Goal: Find specific page/section: Find specific page/section

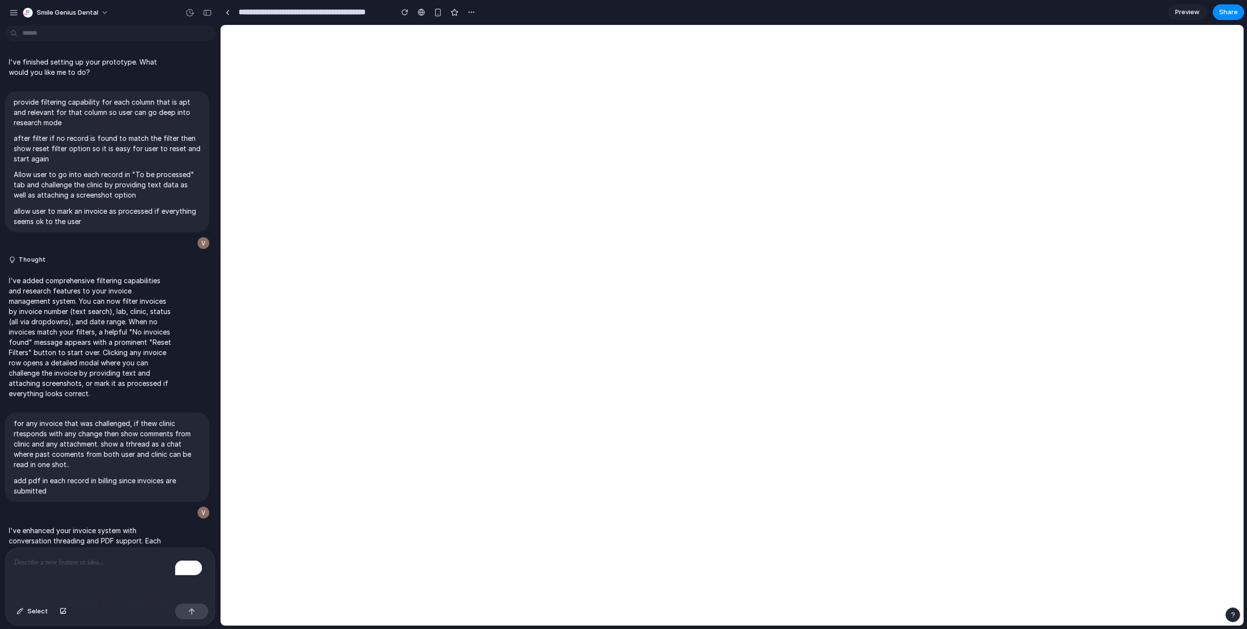
scroll to position [1905, 0]
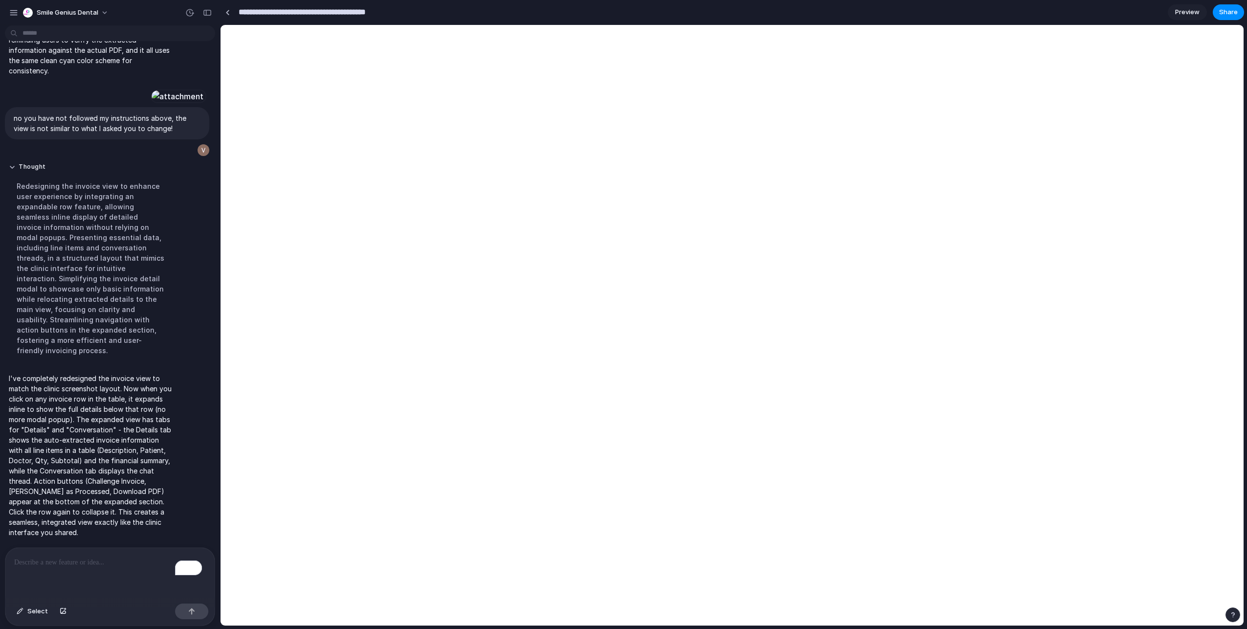
click at [306, 9] on input "**********" at bounding box center [313, 12] width 153 height 18
type input "**********"
click at [227, 12] on div at bounding box center [227, 12] width 4 height 5
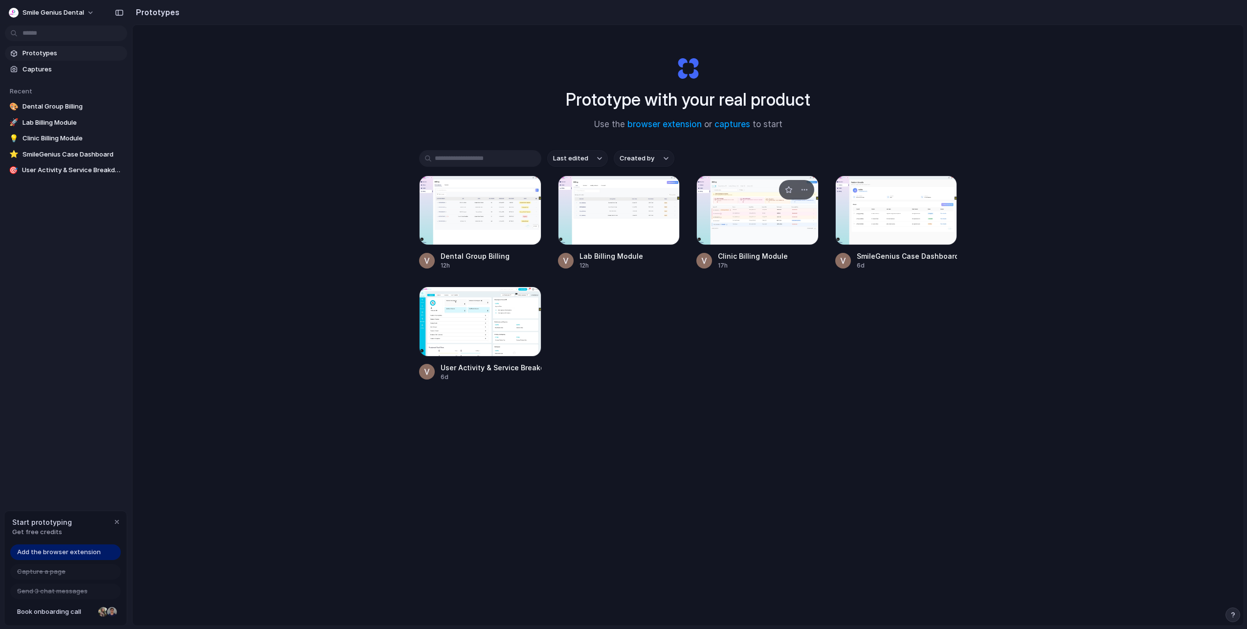
click at [737, 228] on div at bounding box center [758, 210] width 122 height 69
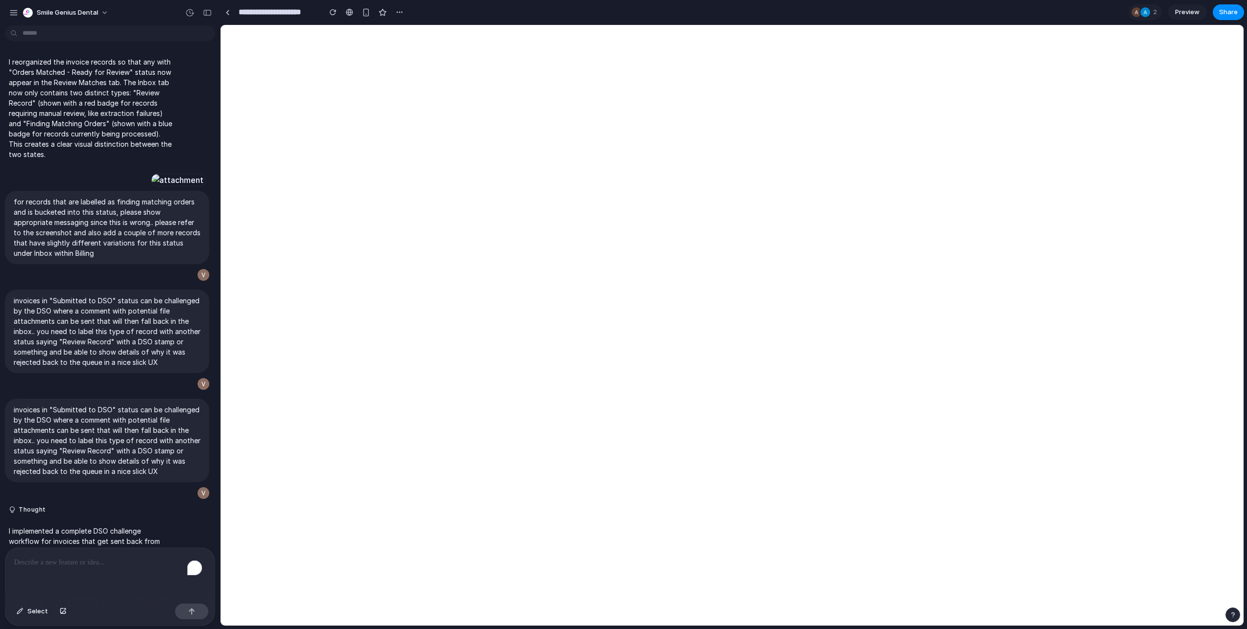
scroll to position [6099, 0]
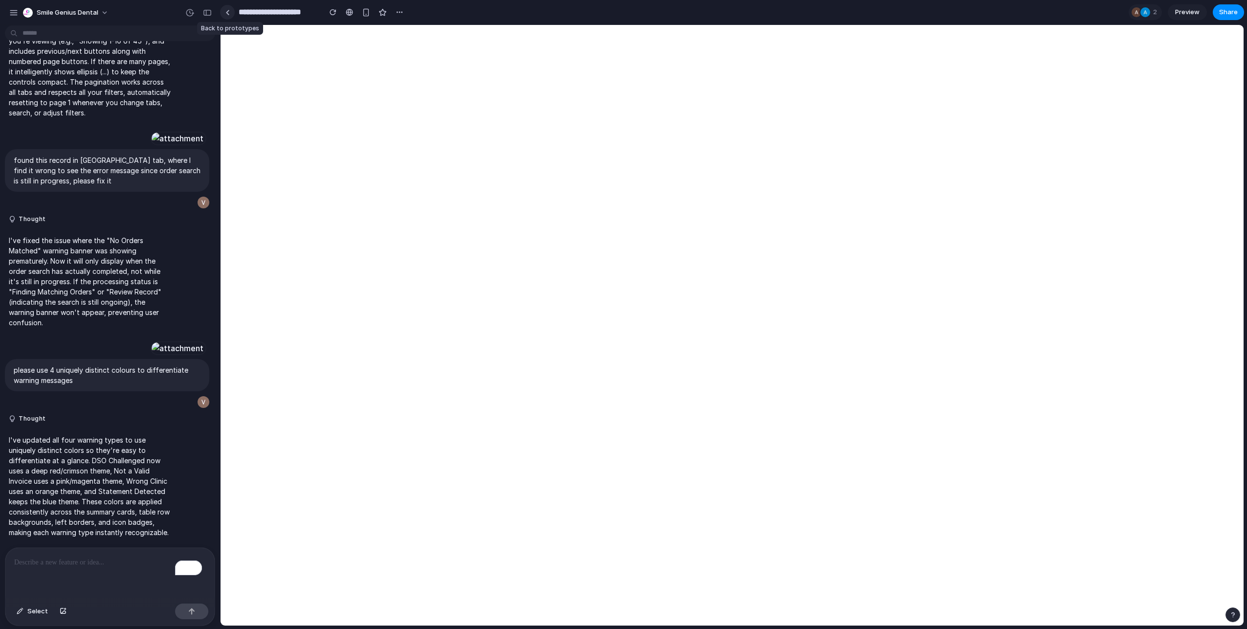
click at [231, 10] on link at bounding box center [227, 12] width 15 height 15
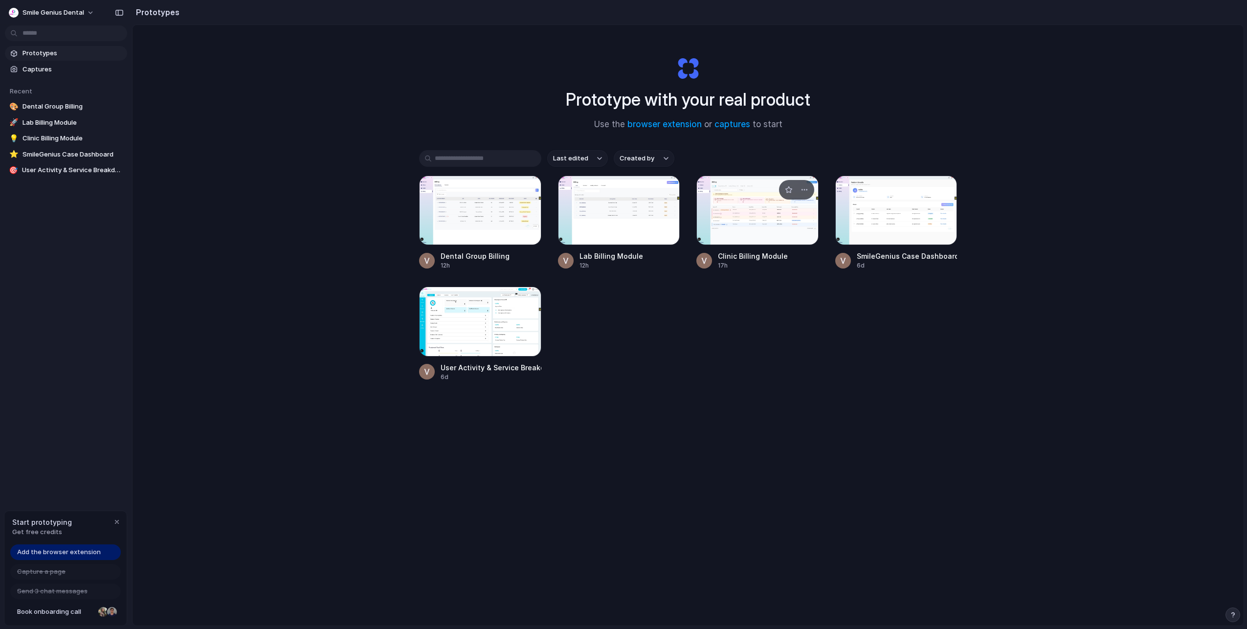
click at [737, 220] on div at bounding box center [758, 210] width 122 height 69
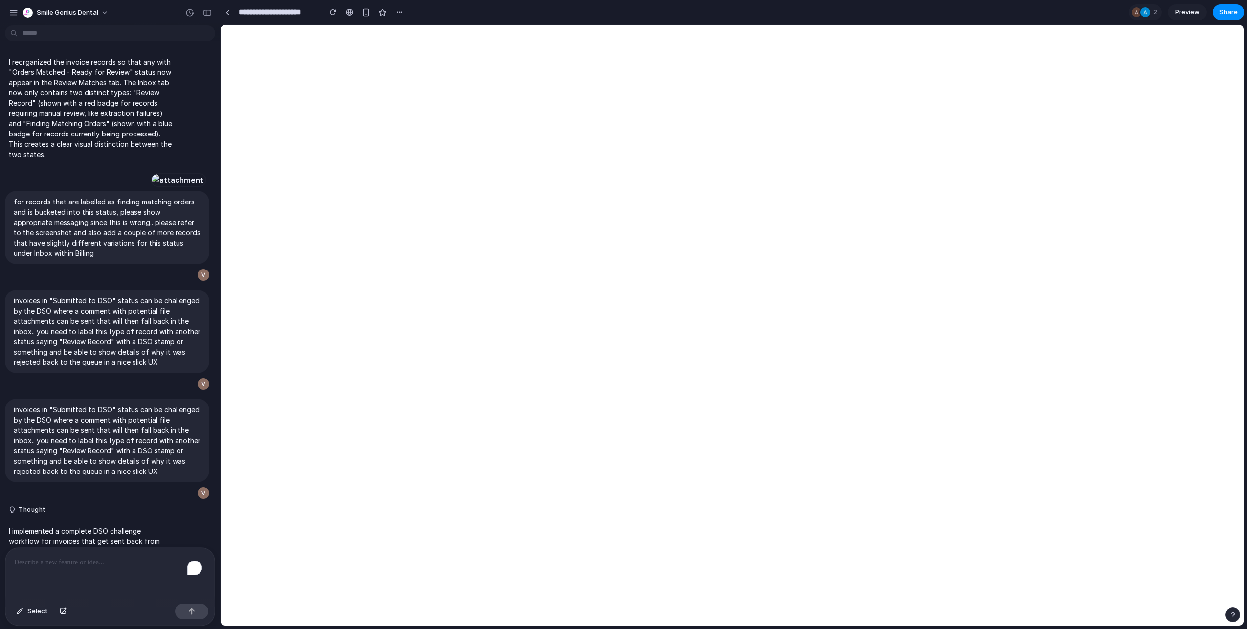
scroll to position [6099, 0]
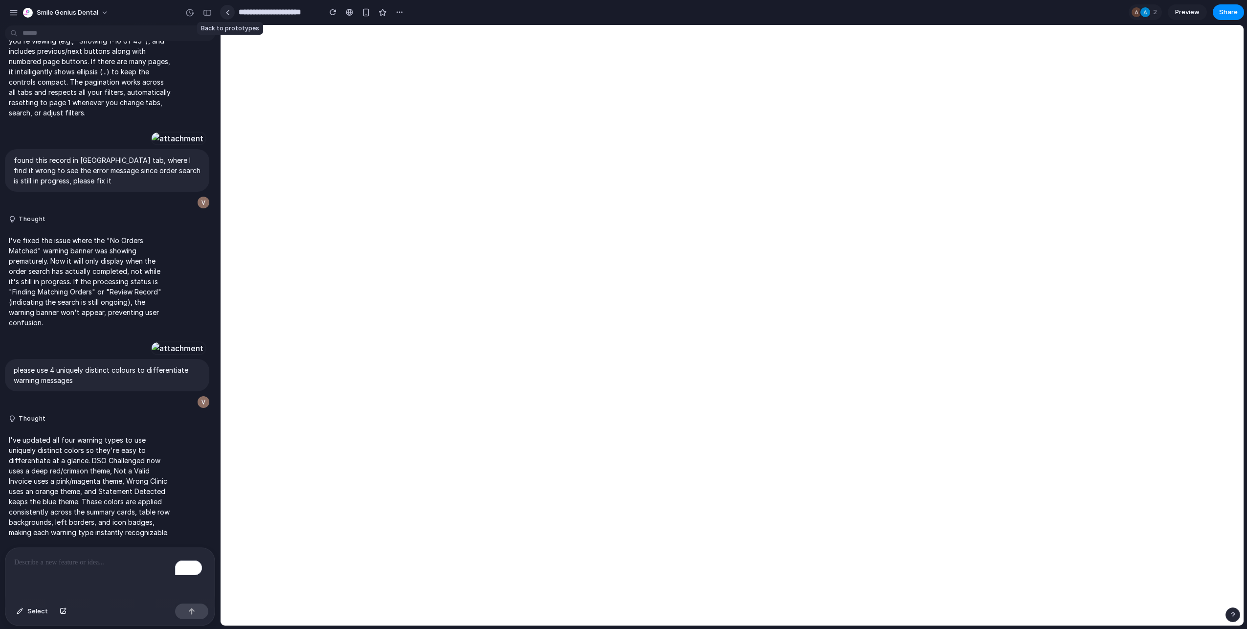
click at [228, 10] on div at bounding box center [227, 12] width 4 height 5
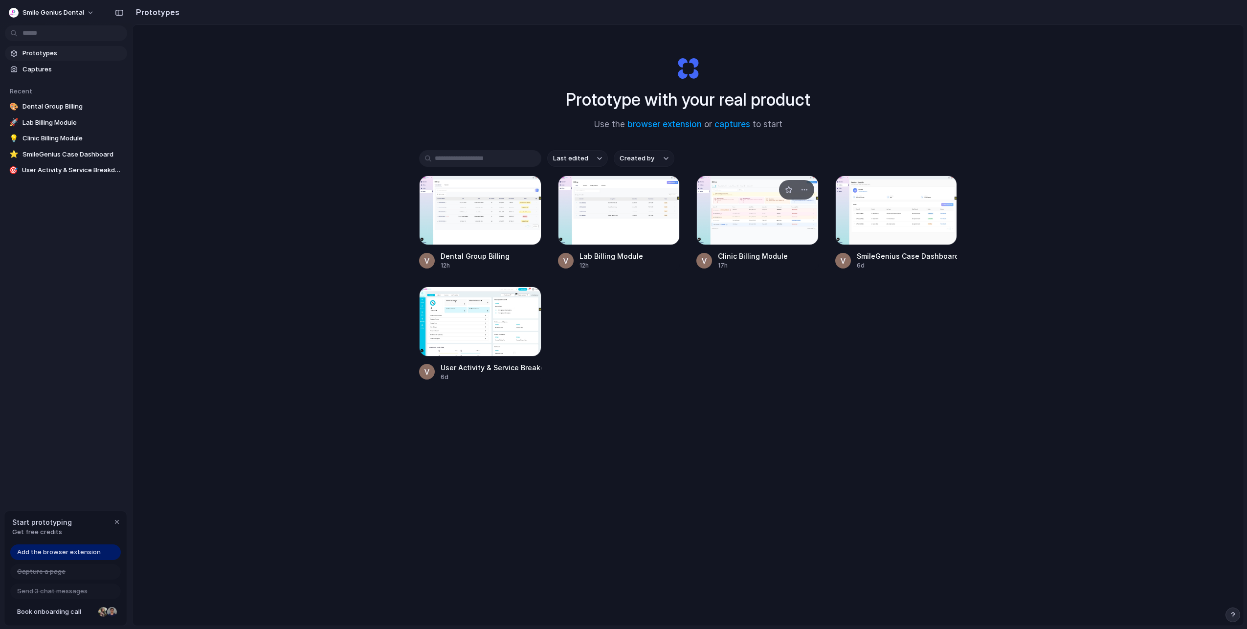
click at [751, 218] on div at bounding box center [758, 210] width 122 height 69
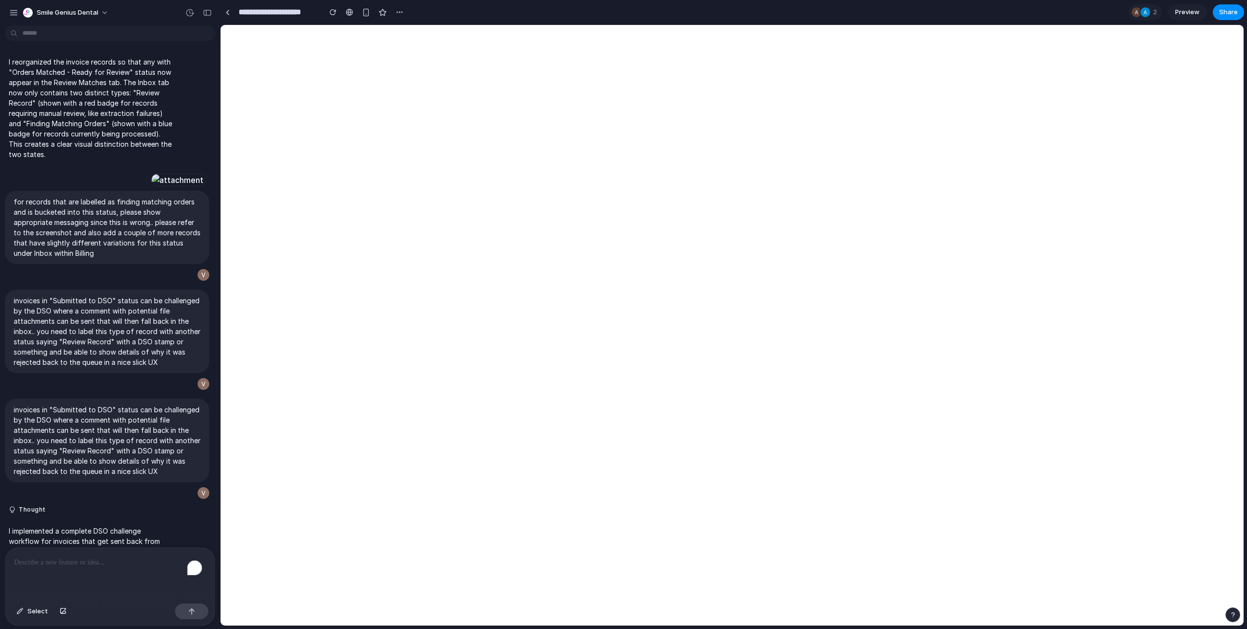
scroll to position [6099, 0]
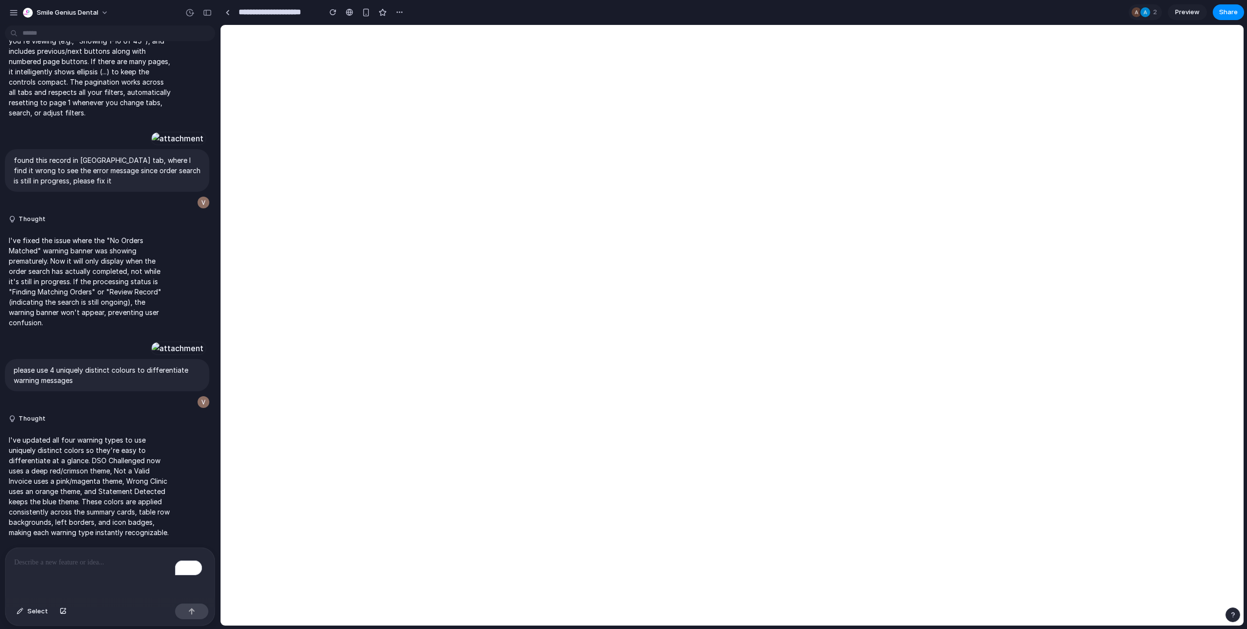
click at [203, 10] on div "button" at bounding box center [207, 12] width 9 height 7
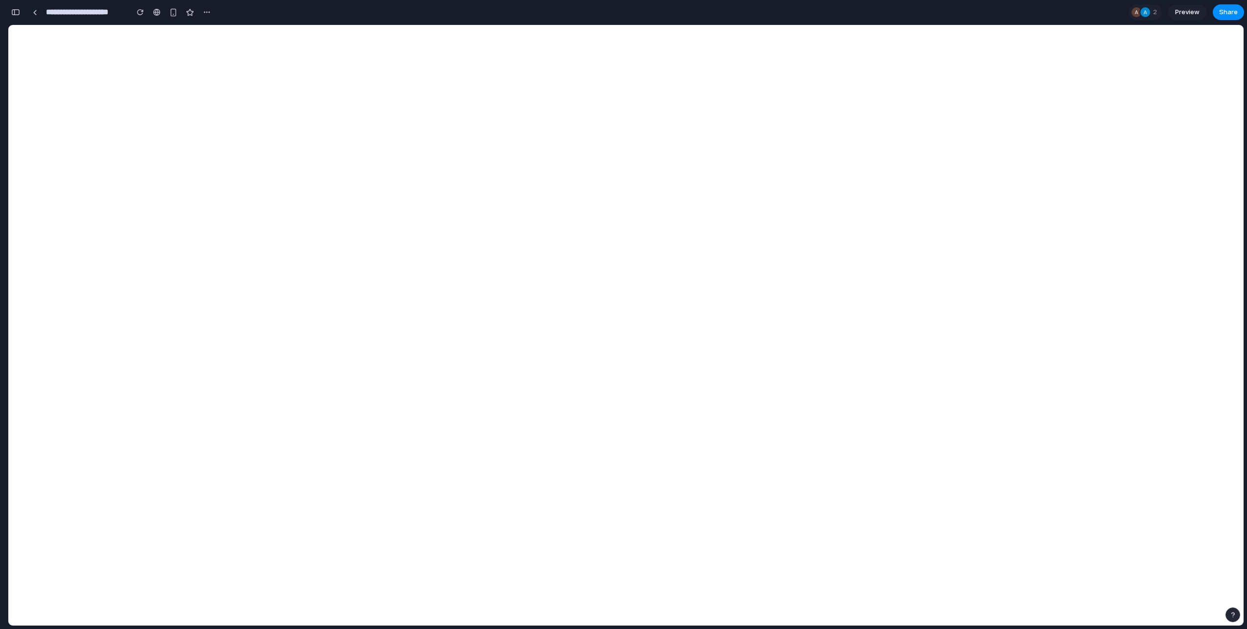
scroll to position [10039, 0]
click at [35, 14] on div at bounding box center [35, 12] width 4 height 5
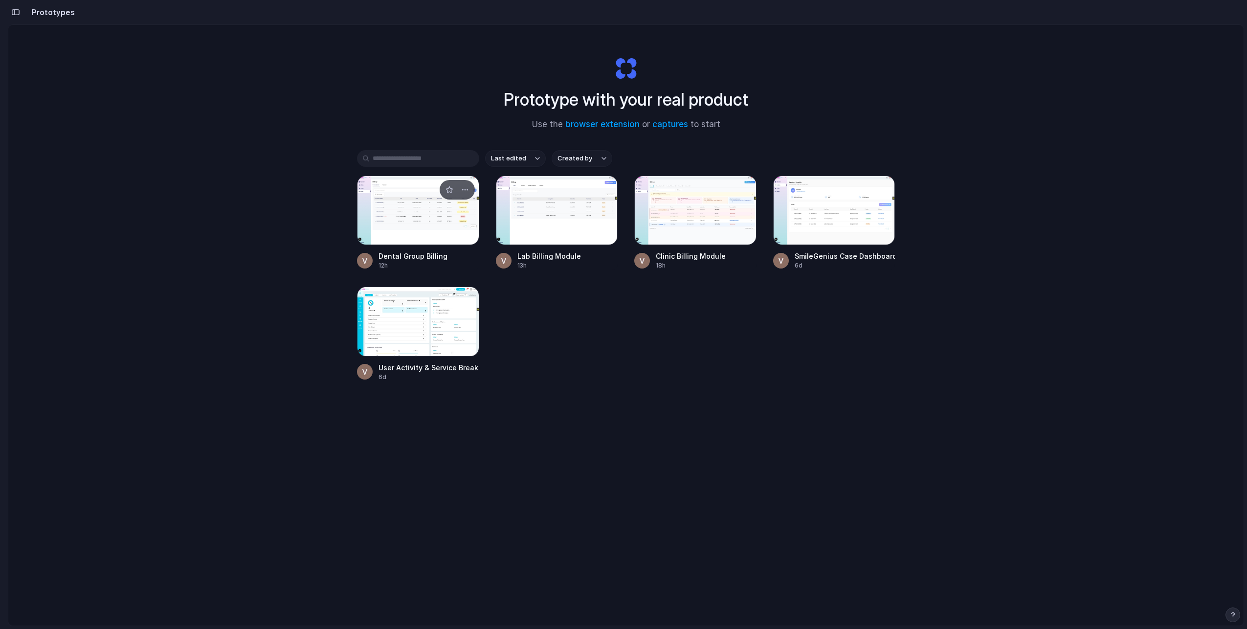
click at [421, 221] on div at bounding box center [418, 210] width 122 height 69
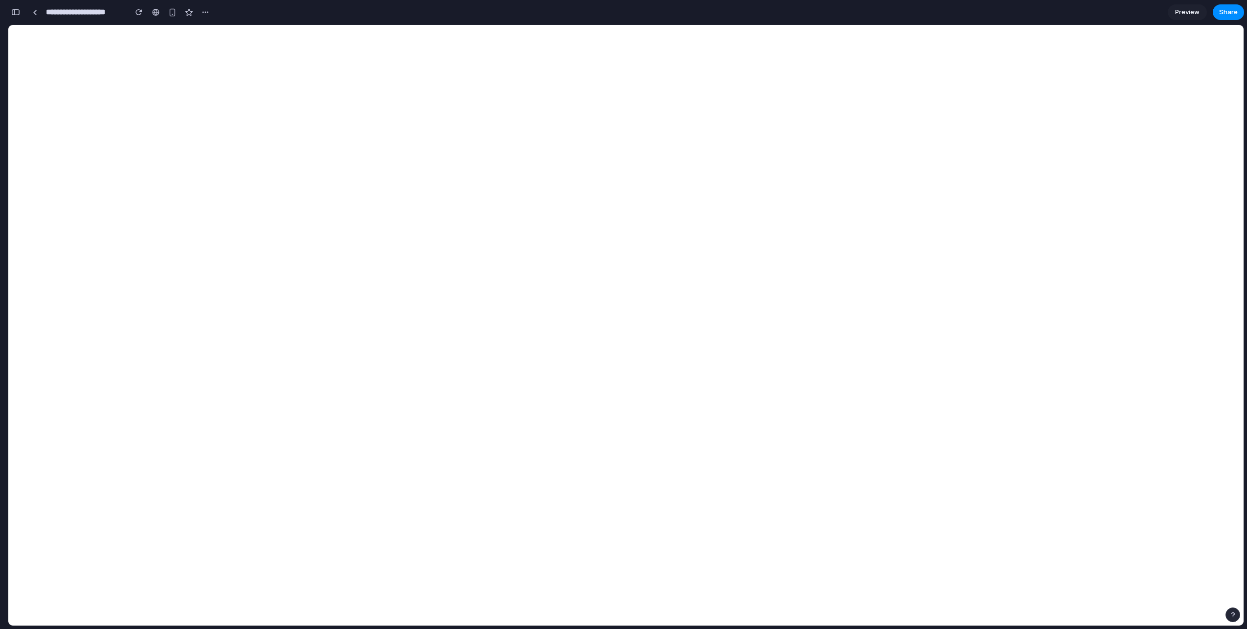
scroll to position [2882, 0]
